Goal: Find specific page/section

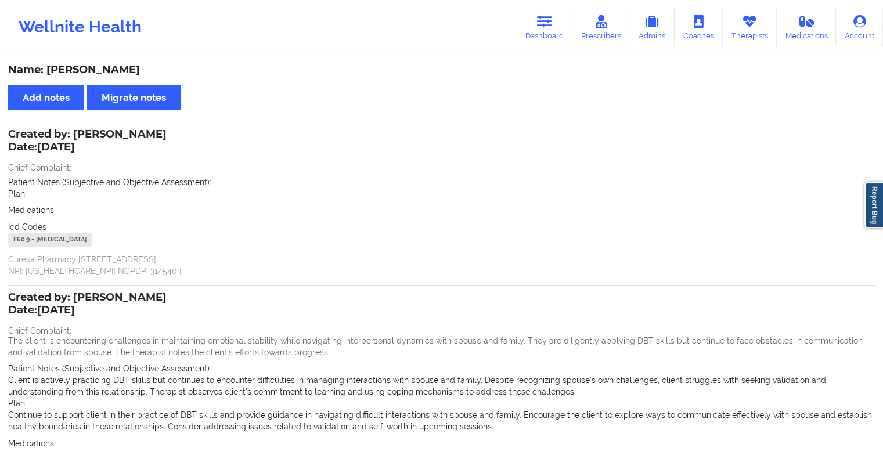
click at [529, 44] on link "Dashboard" at bounding box center [544, 27] width 56 height 38
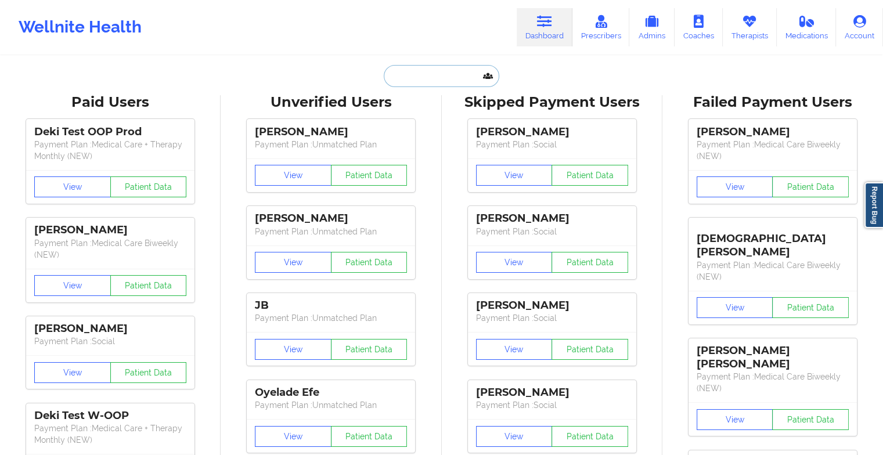
click at [431, 71] on input "text" at bounding box center [441, 76] width 115 height 22
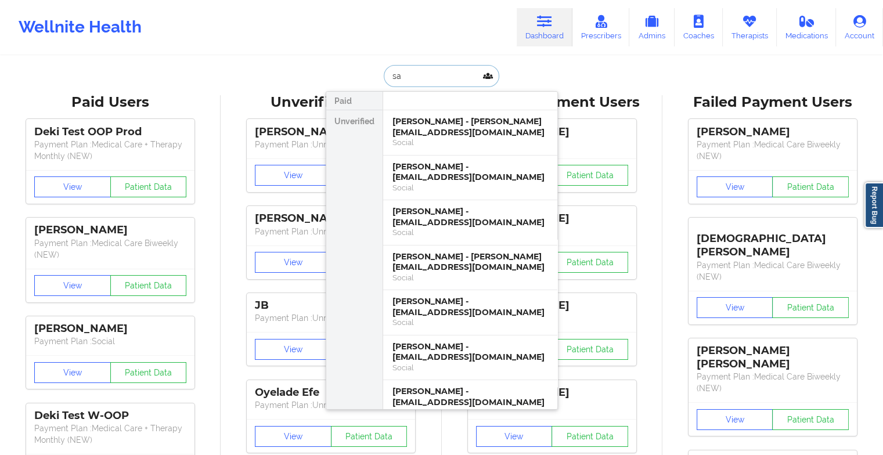
type input "s"
type input "d"
type input "daja la"
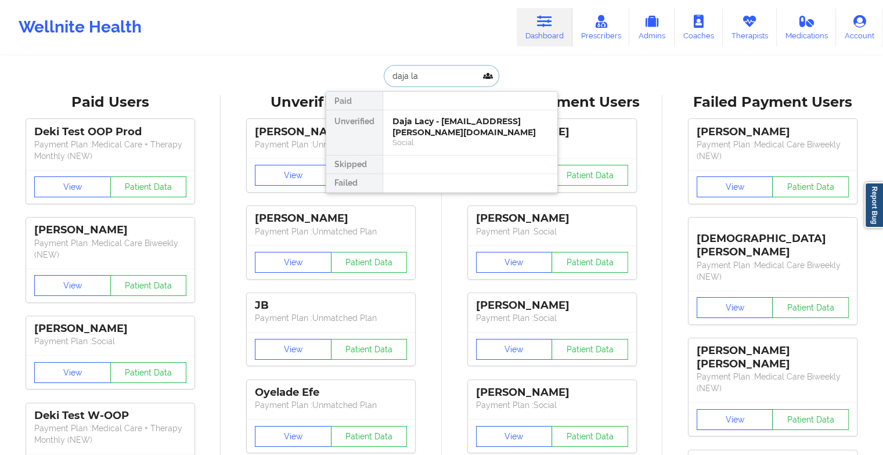
click at [453, 125] on div "Daja Lacy - [EMAIL_ADDRESS][PERSON_NAME][DOMAIN_NAME]" at bounding box center [470, 126] width 156 height 21
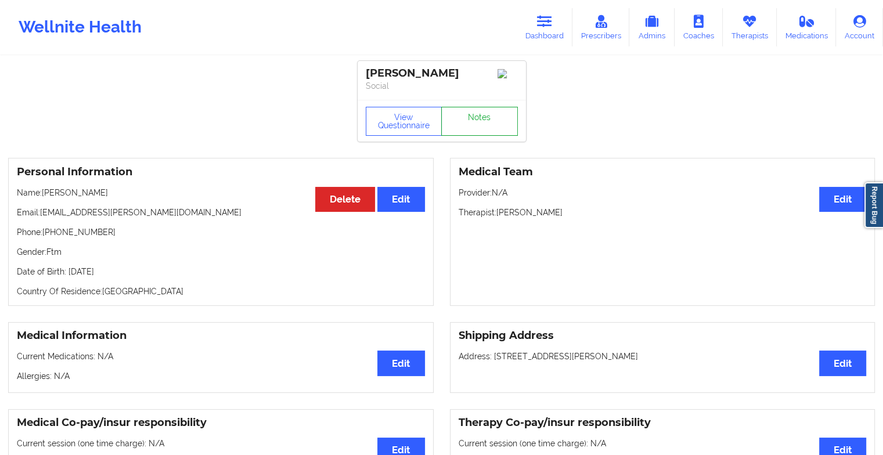
click at [476, 132] on link "Notes" at bounding box center [479, 121] width 77 height 29
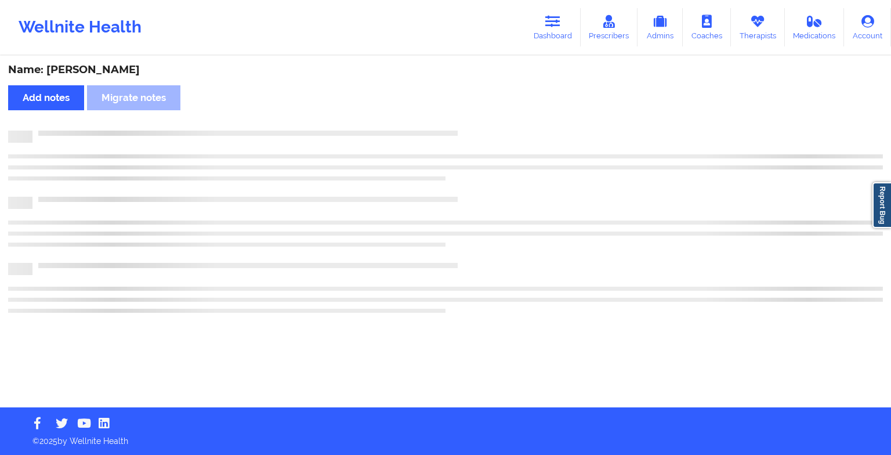
click at [476, 131] on div at bounding box center [457, 131] width 851 height 0
